Goal: Find specific page/section: Find specific page/section

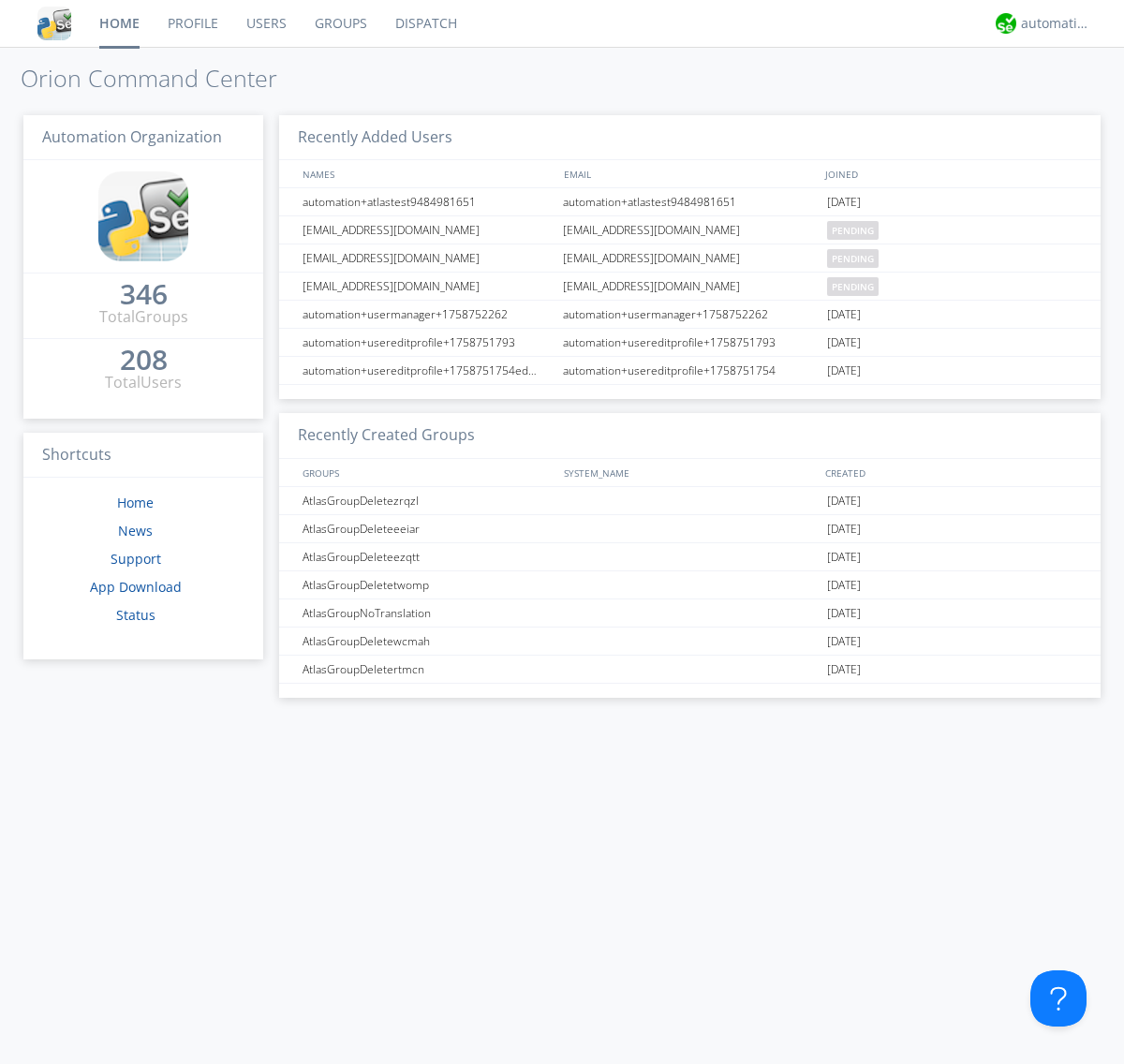
click at [425, 23] on link "Dispatch" at bounding box center [426, 23] width 90 height 47
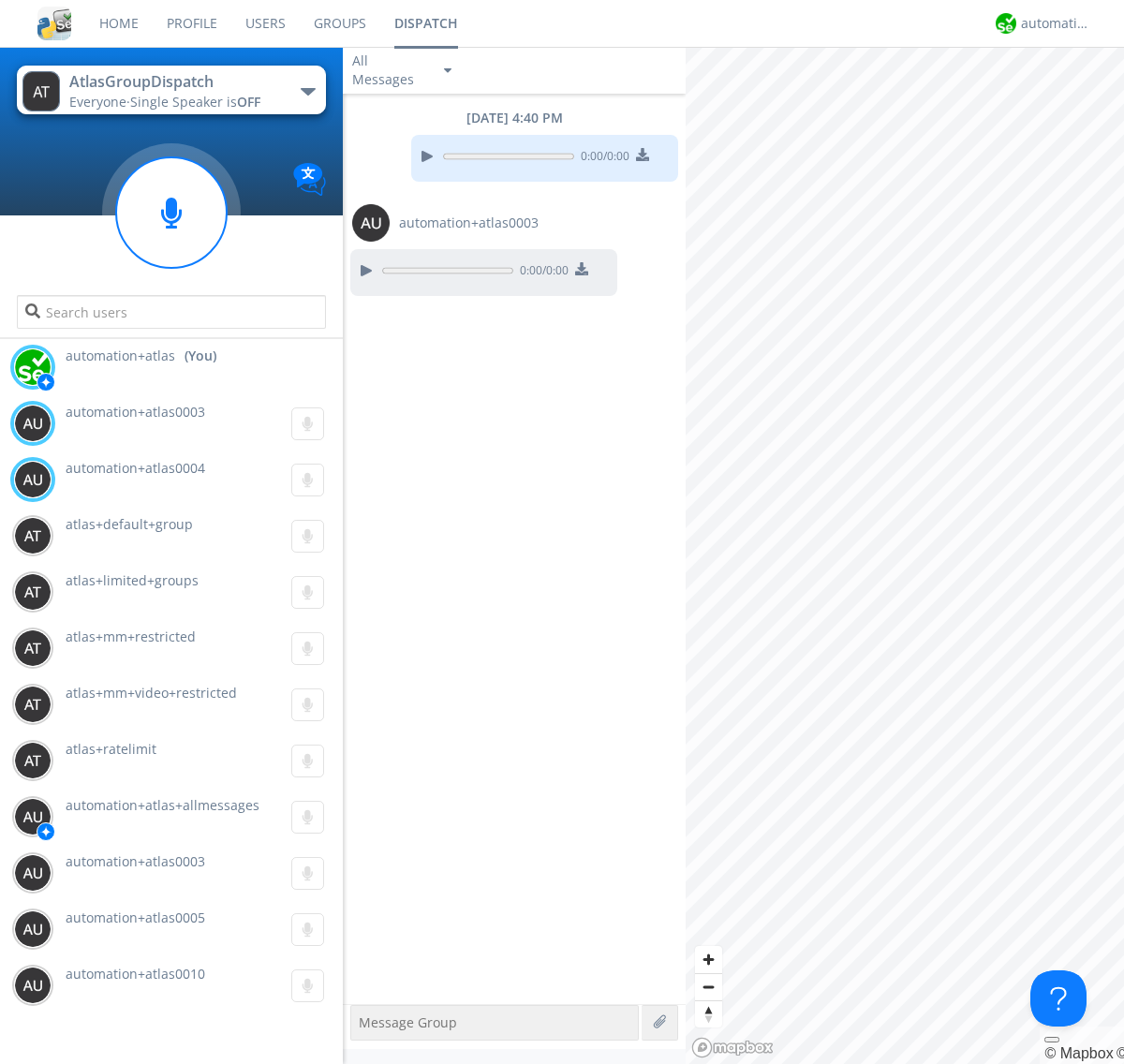
click at [307, 91] on div "button" at bounding box center [307, 92] width 15 height 8
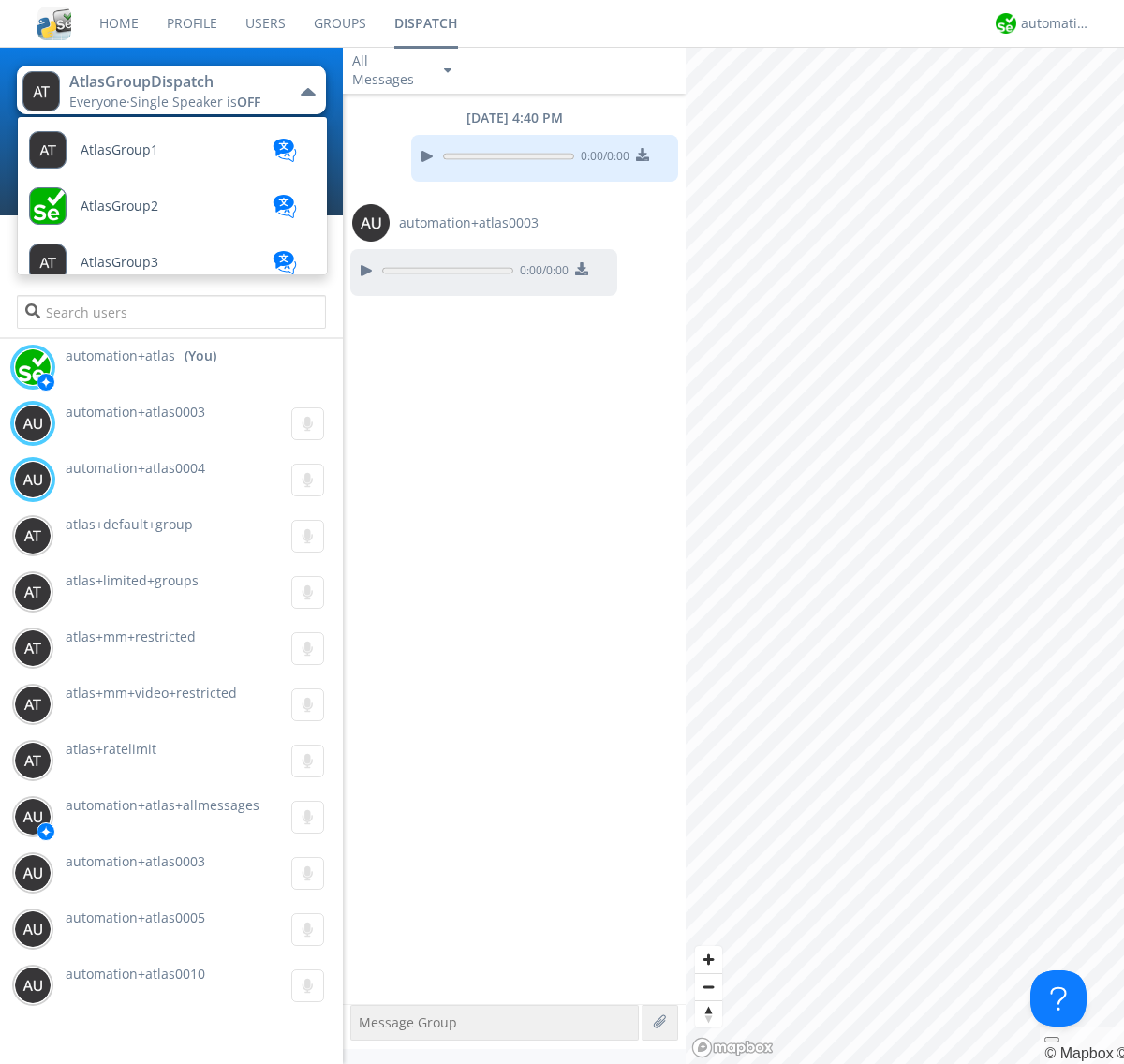
click at [145, 761] on span "AtlasGroupDispatch2" at bounding box center [146, 768] width 133 height 14
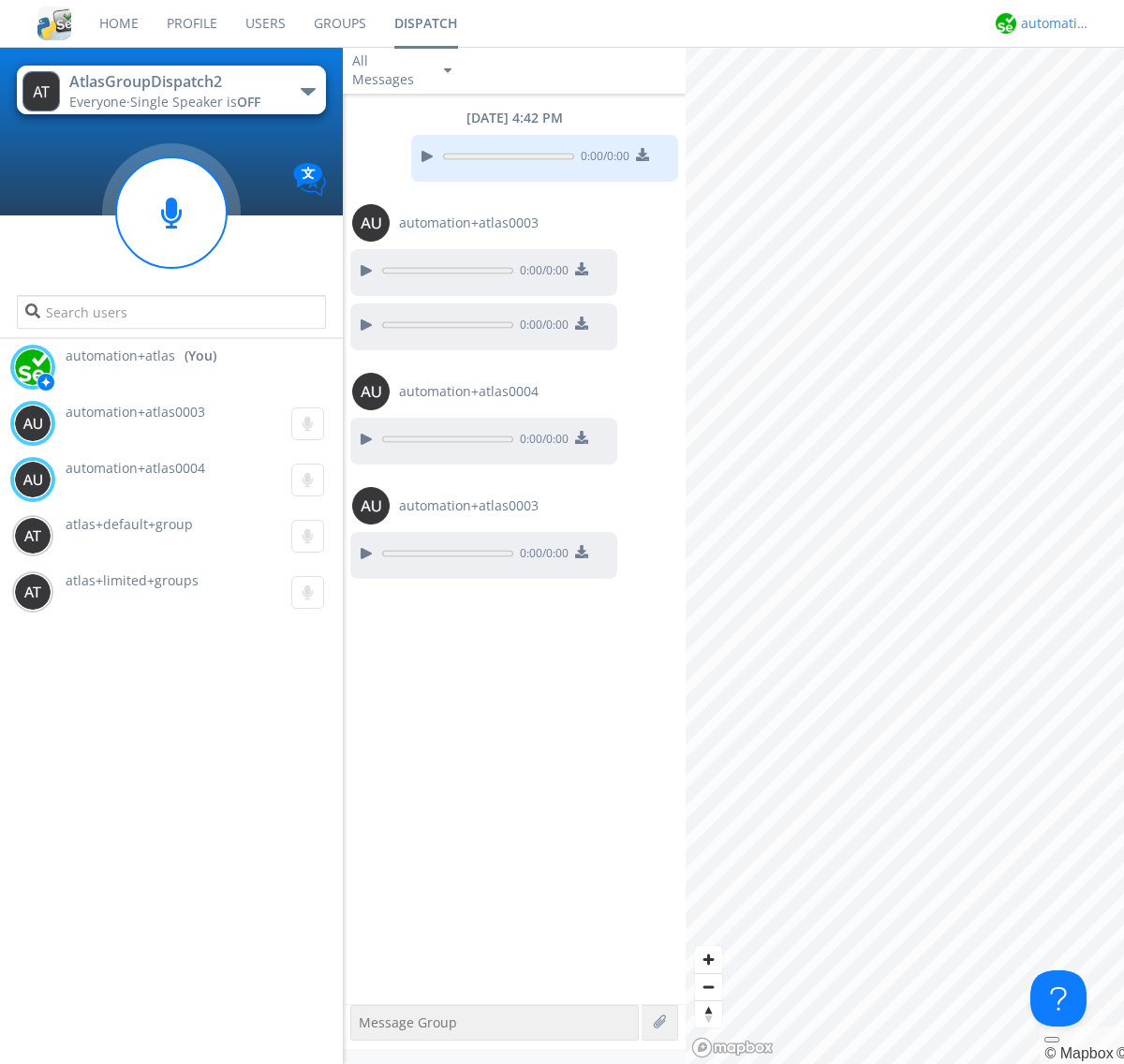
click at [1051, 23] on div "automation+atlas" at bounding box center [1056, 22] width 70 height 18
